Goal: Obtain resource: Obtain resource

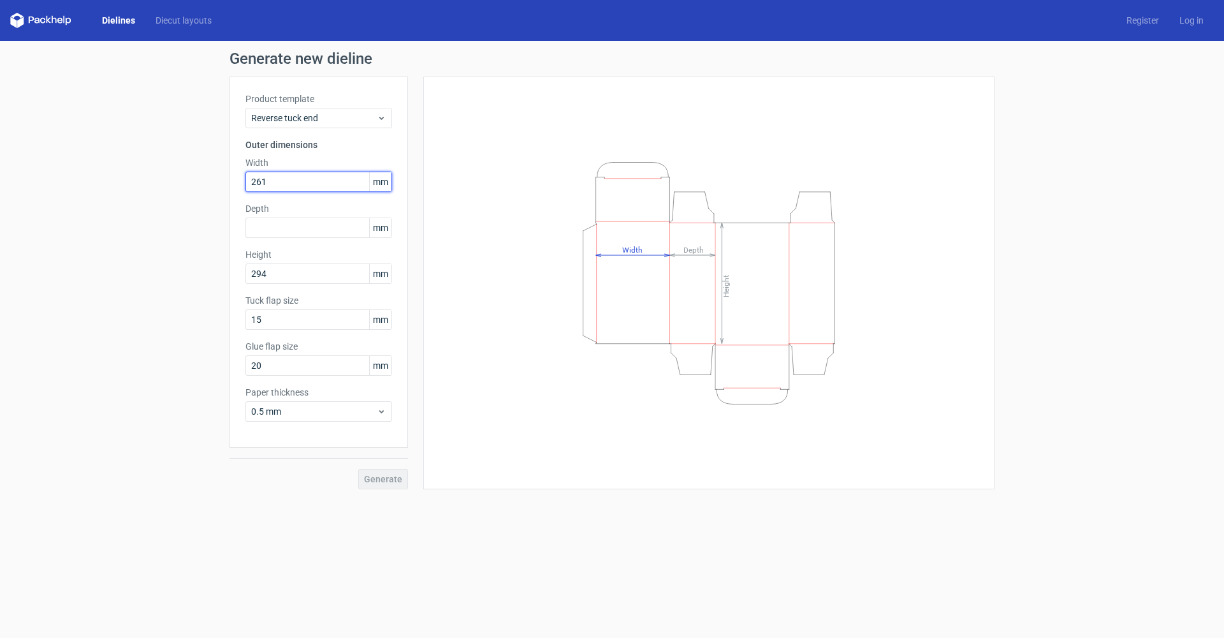
drag, startPoint x: 284, startPoint y: 180, endPoint x: 109, endPoint y: 228, distance: 181.8
click at [109, 228] on div "Generate new dieline Product template Reverse tuck end Outer dimensions Width 2…" at bounding box center [612, 270] width 1224 height 458
type input "258"
click at [301, 277] on input "294" at bounding box center [319, 273] width 147 height 20
drag, startPoint x: 300, startPoint y: 276, endPoint x: 252, endPoint y: 293, distance: 50.8
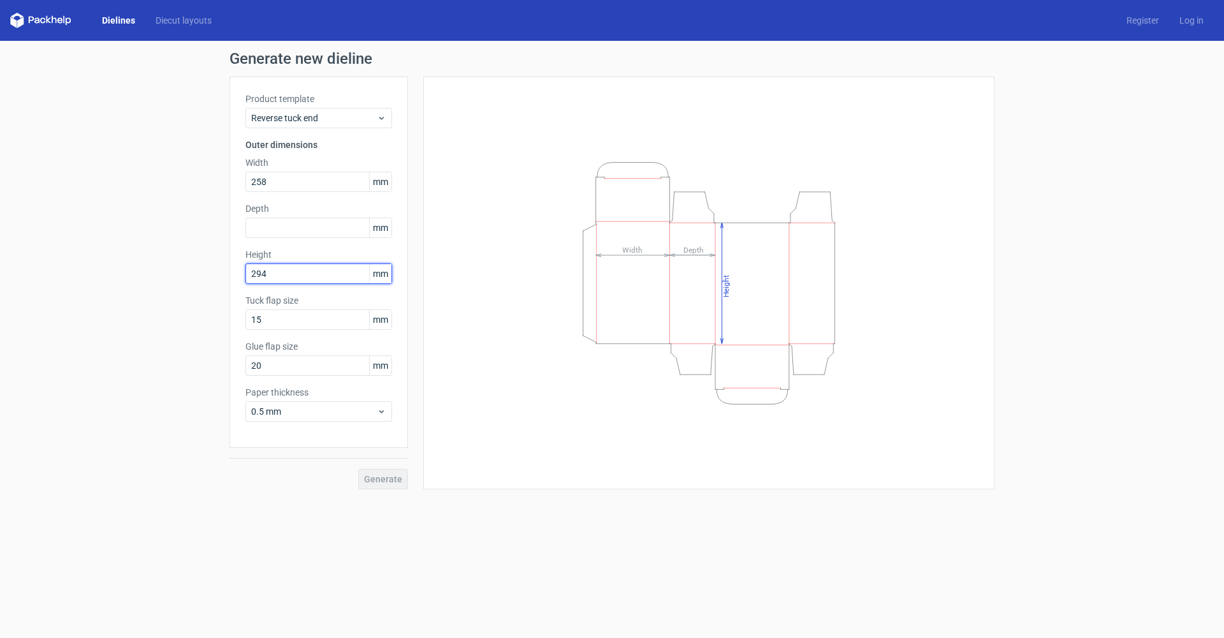
click at [252, 293] on div "Product template Reverse tuck end Outer dimensions Width 258 mm Depth mm Height…" at bounding box center [319, 262] width 179 height 371
type input "290"
click at [247, 224] on input "text" at bounding box center [319, 227] width 147 height 20
type input "25"
click at [194, 368] on div "Generate new dieline Product template Reverse tuck end Outer dimensions Width 2…" at bounding box center [612, 270] width 1224 height 458
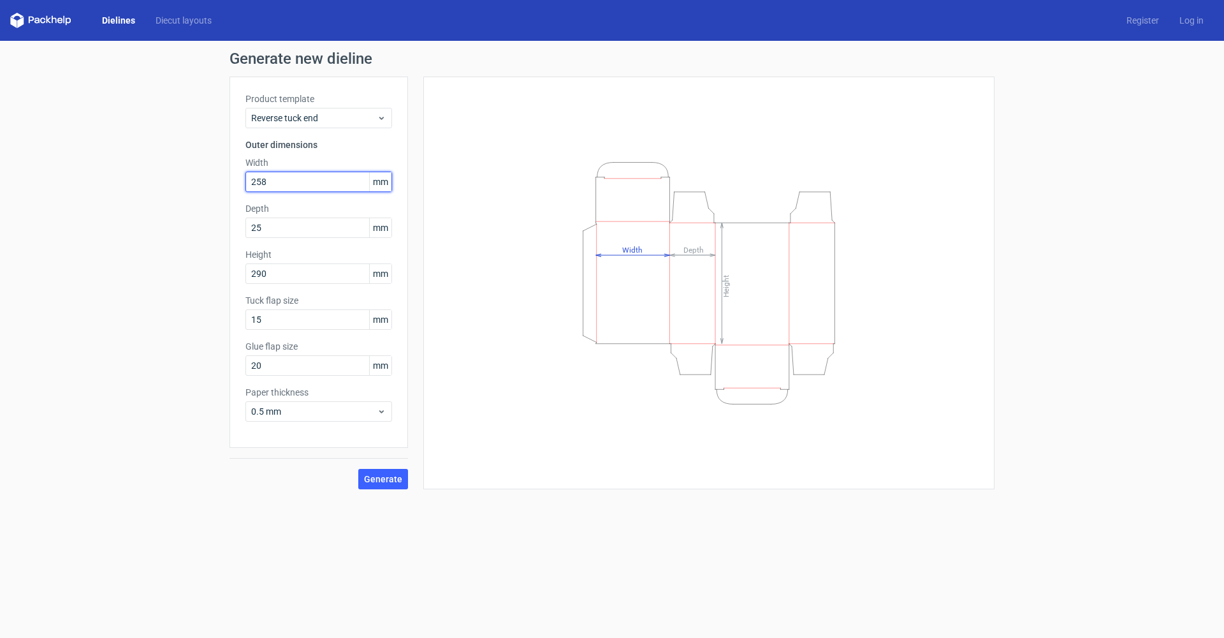
click at [316, 180] on input "258" at bounding box center [319, 182] width 147 height 20
click at [297, 279] on input "290" at bounding box center [319, 273] width 147 height 20
click at [399, 481] on span "Generate" at bounding box center [383, 478] width 38 height 9
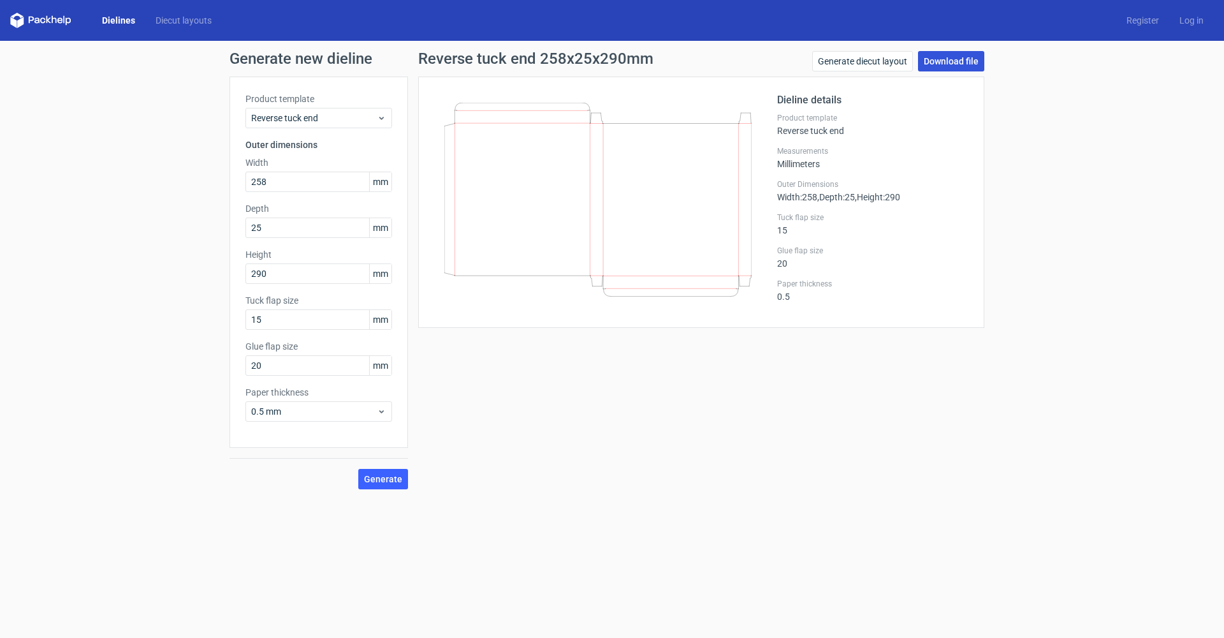
click at [957, 62] on link "Download file" at bounding box center [951, 61] width 66 height 20
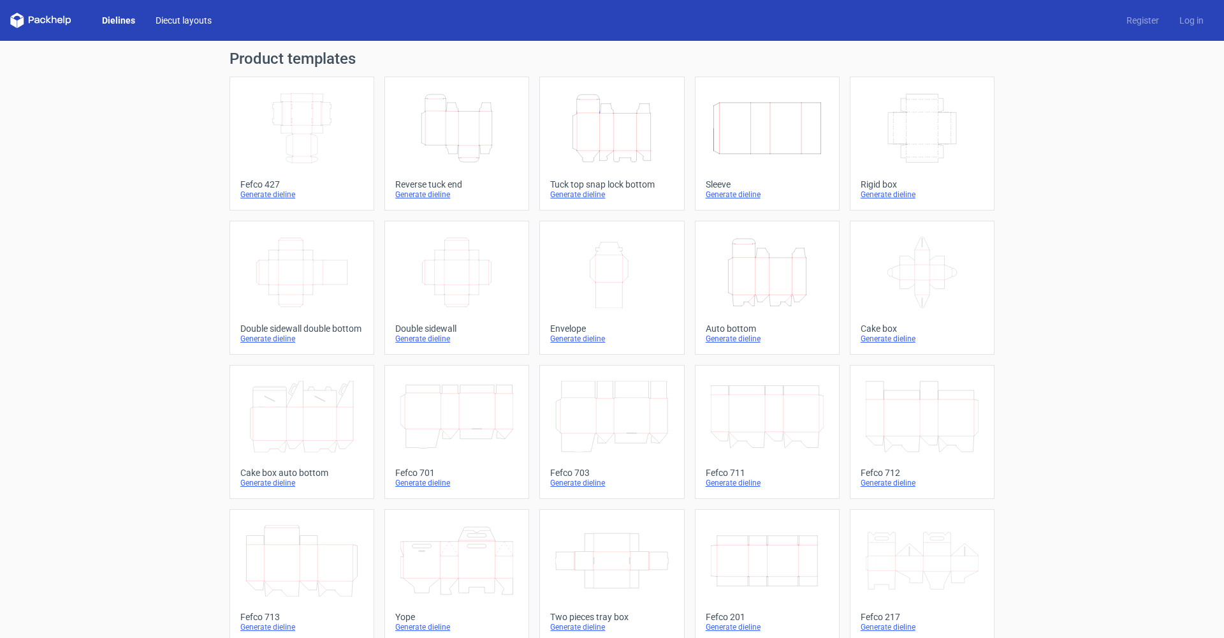
click at [184, 22] on link "Diecut layouts" at bounding box center [183, 20] width 77 height 13
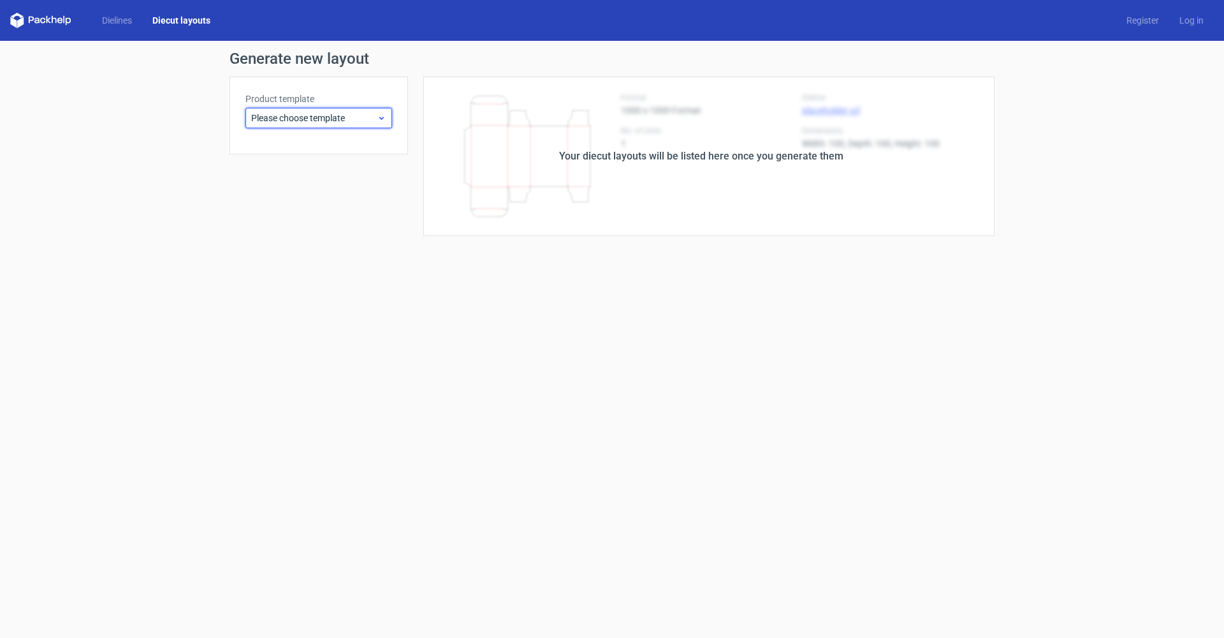
click at [270, 121] on span "Please choose template" at bounding box center [314, 118] width 126 height 13
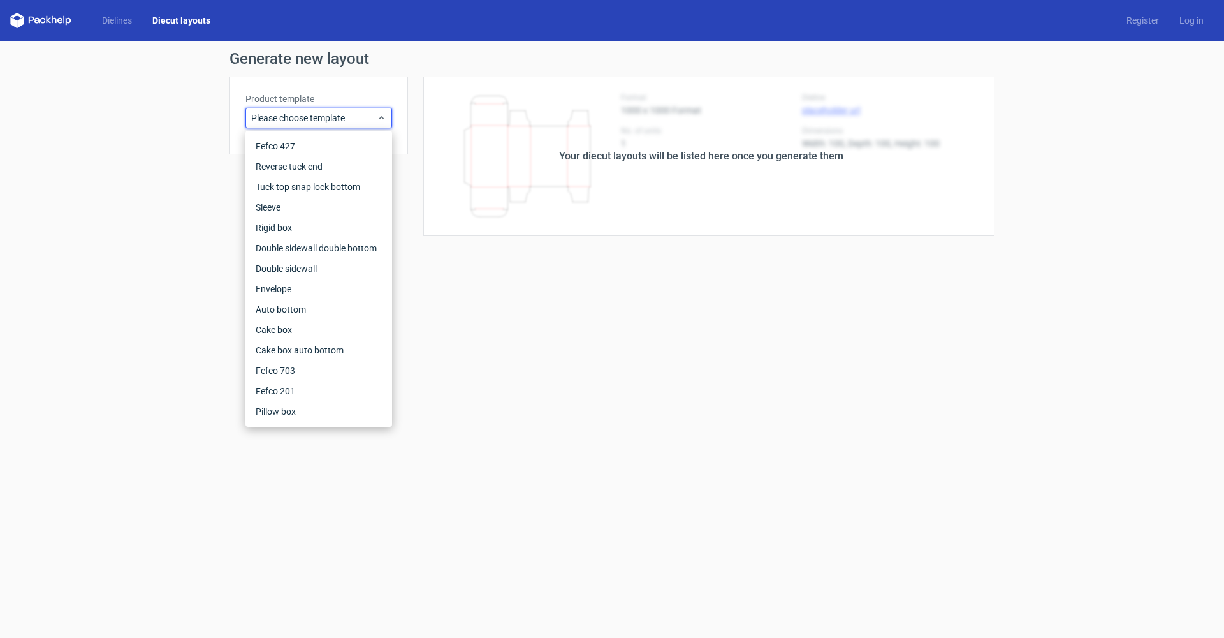
click at [82, 124] on div "Generate new layout Product template Please choose template Your diecut layouts…" at bounding box center [612, 143] width 1224 height 205
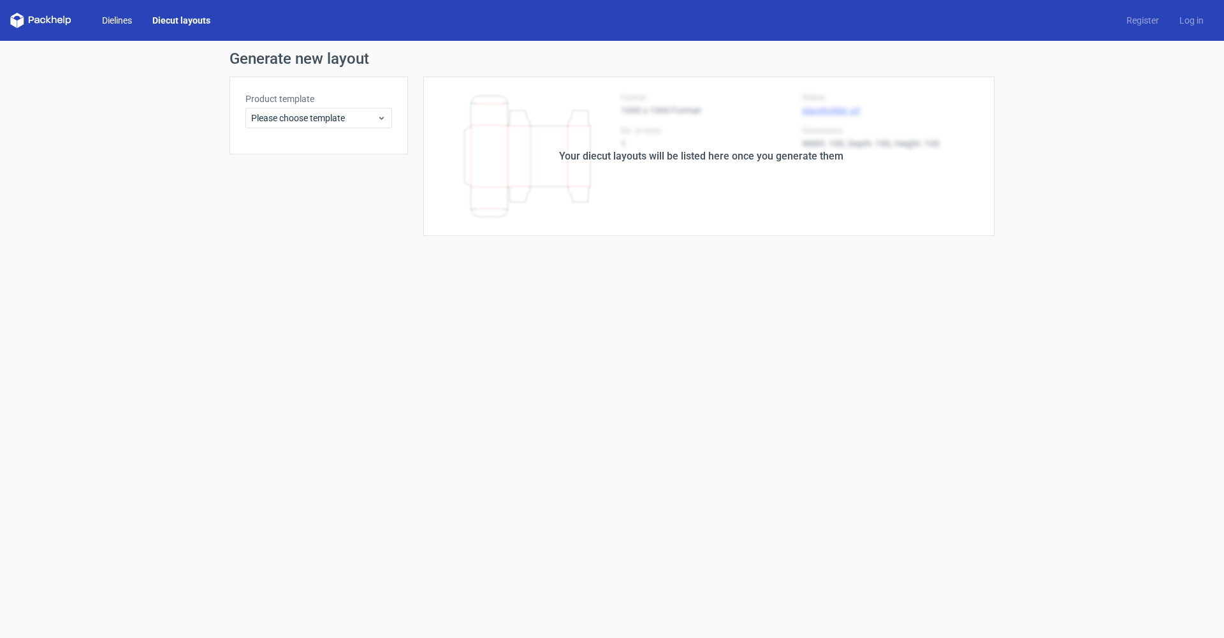
click at [138, 16] on link "Dielines" at bounding box center [117, 20] width 50 height 13
